Goal: Check status: Check status

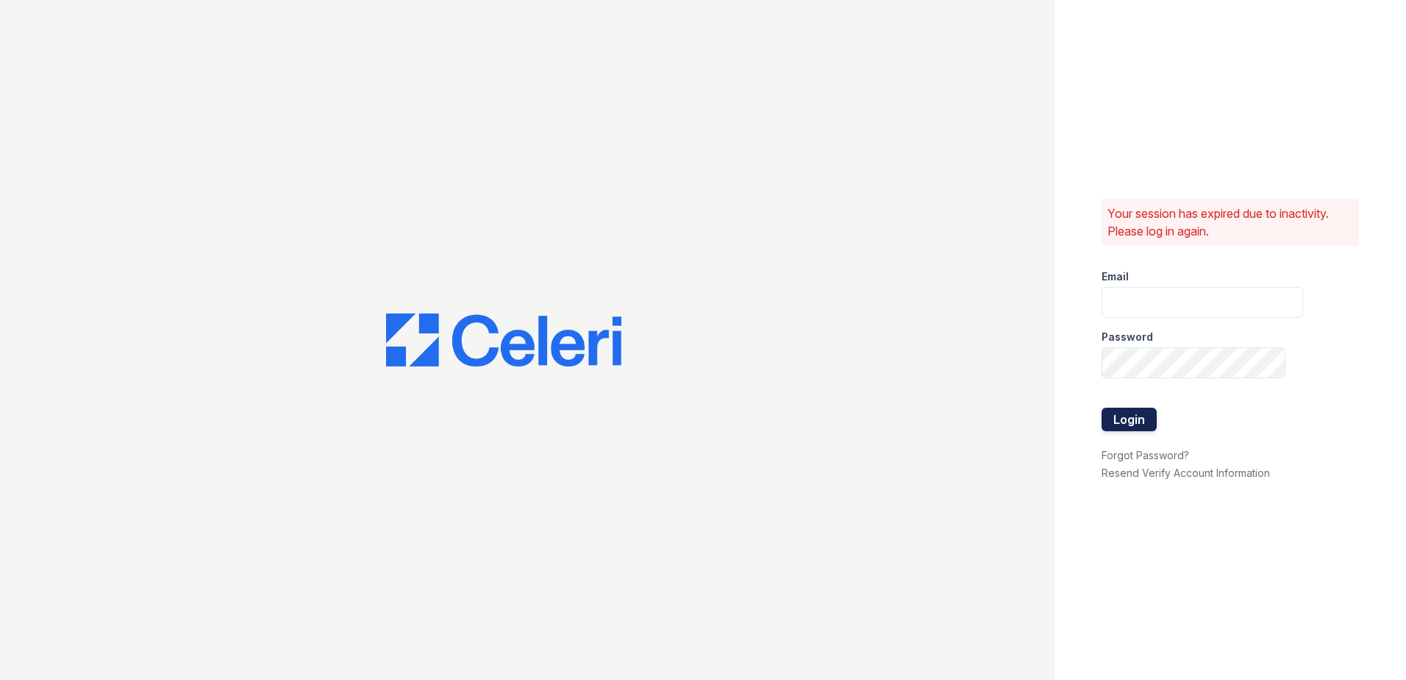
type input "renewwhitemarsh@trinity-pm.com"
click at [1121, 416] on button "Login" at bounding box center [1129, 419] width 55 height 24
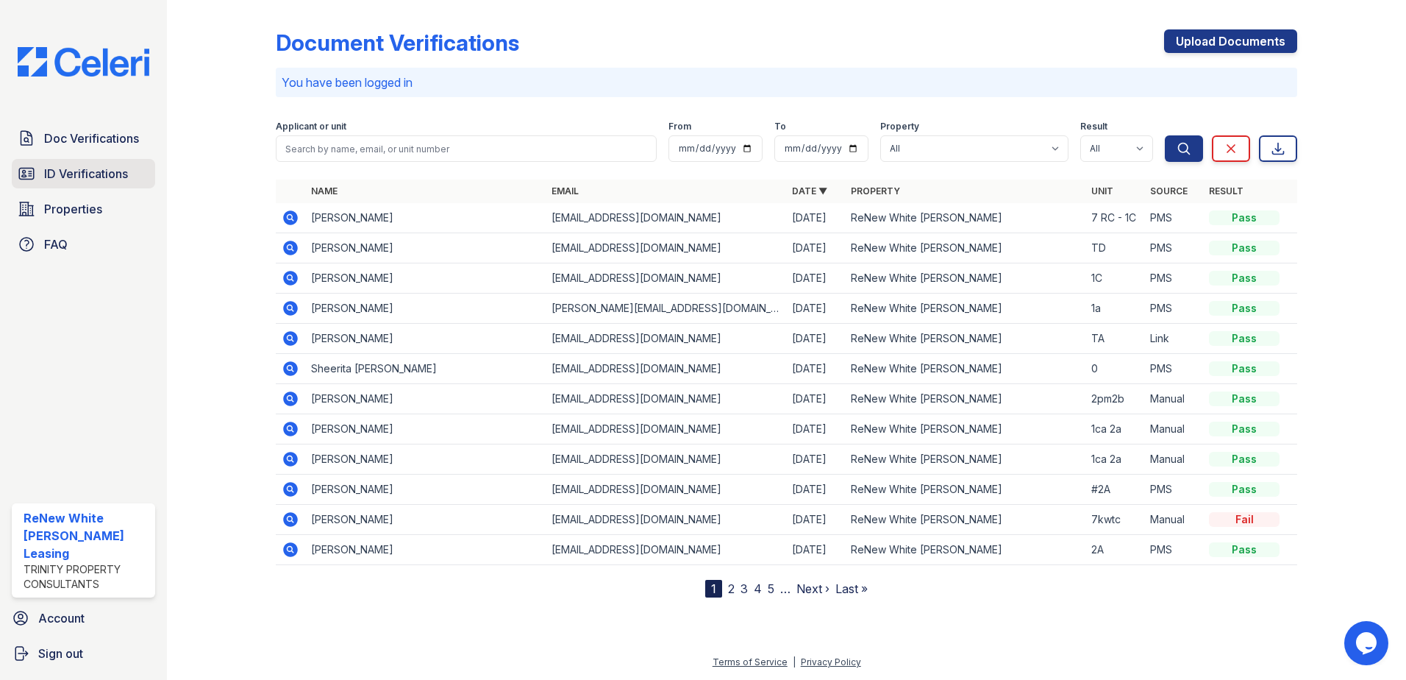
click at [102, 172] on span "ID Verifications" at bounding box center [86, 174] width 84 height 18
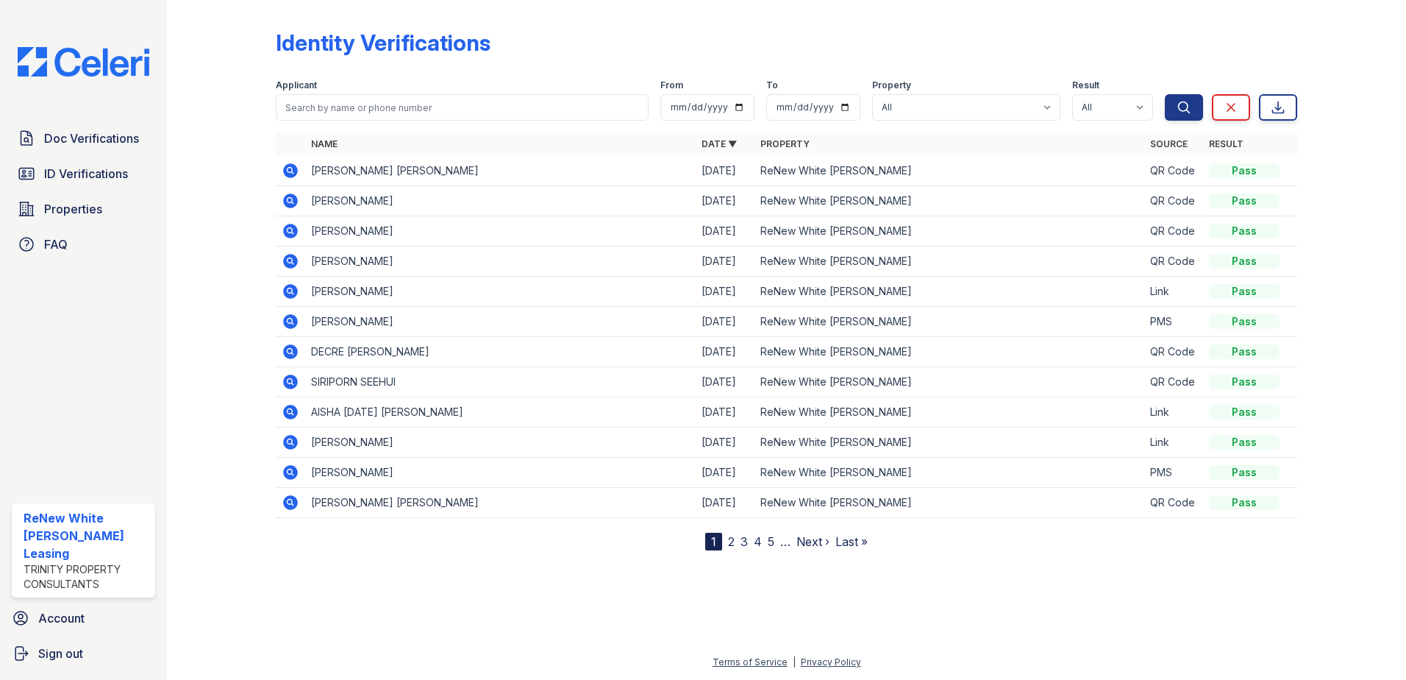
click at [290, 170] on icon at bounding box center [290, 170] width 4 height 4
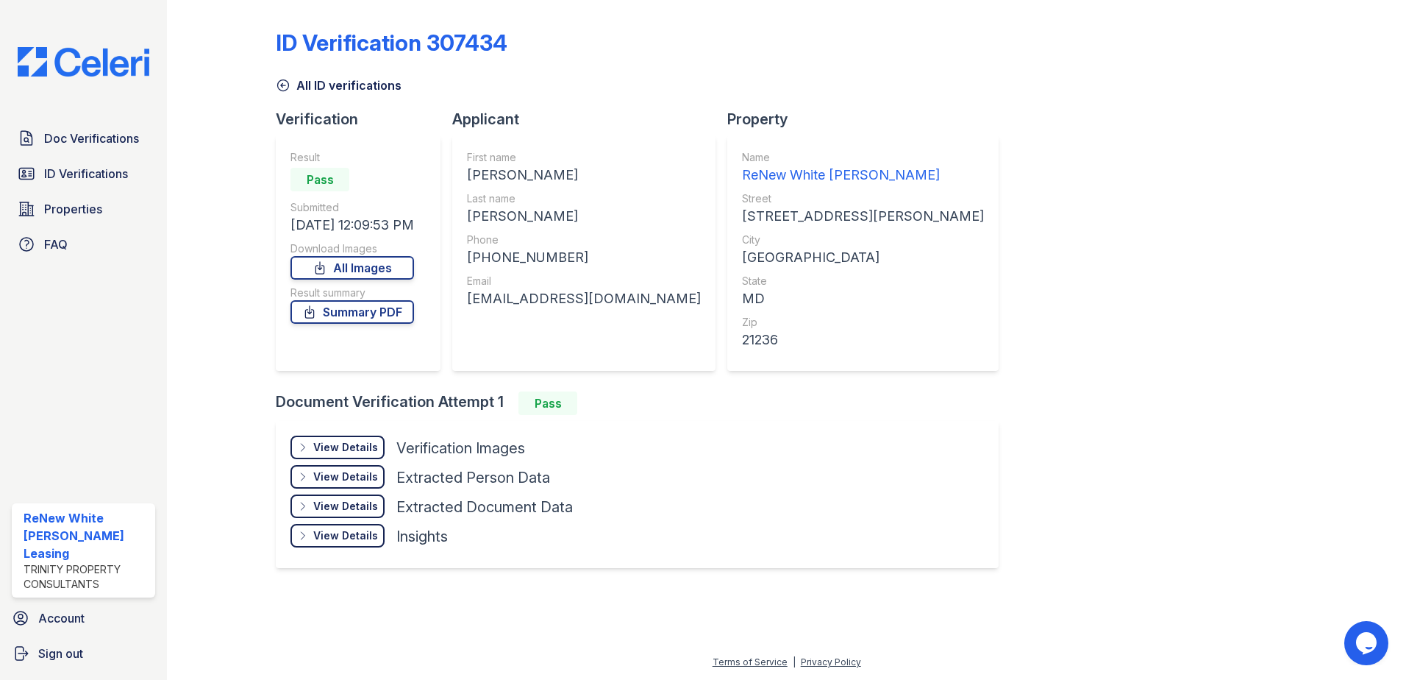
click at [361, 439] on div "View Details Details" at bounding box center [338, 447] width 94 height 24
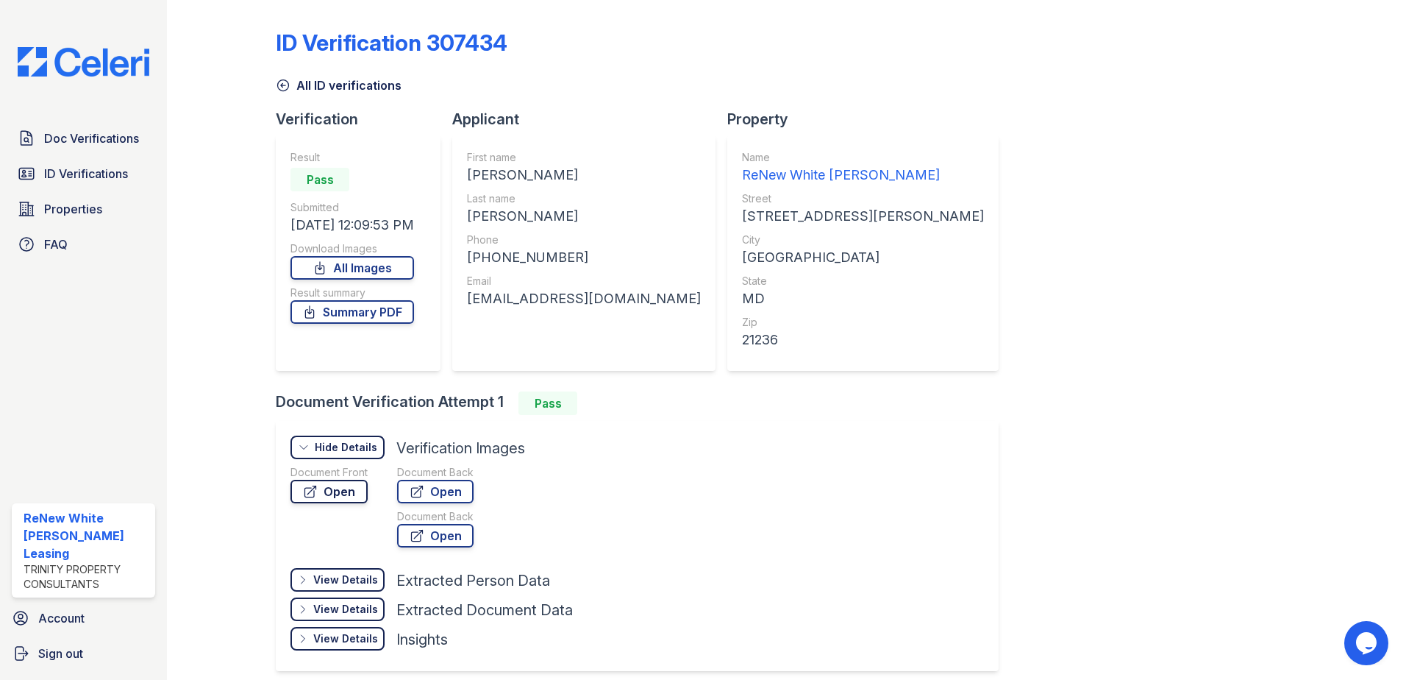
click at [320, 484] on link "Open" at bounding box center [329, 492] width 77 height 24
